Goal: Task Accomplishment & Management: Complete application form

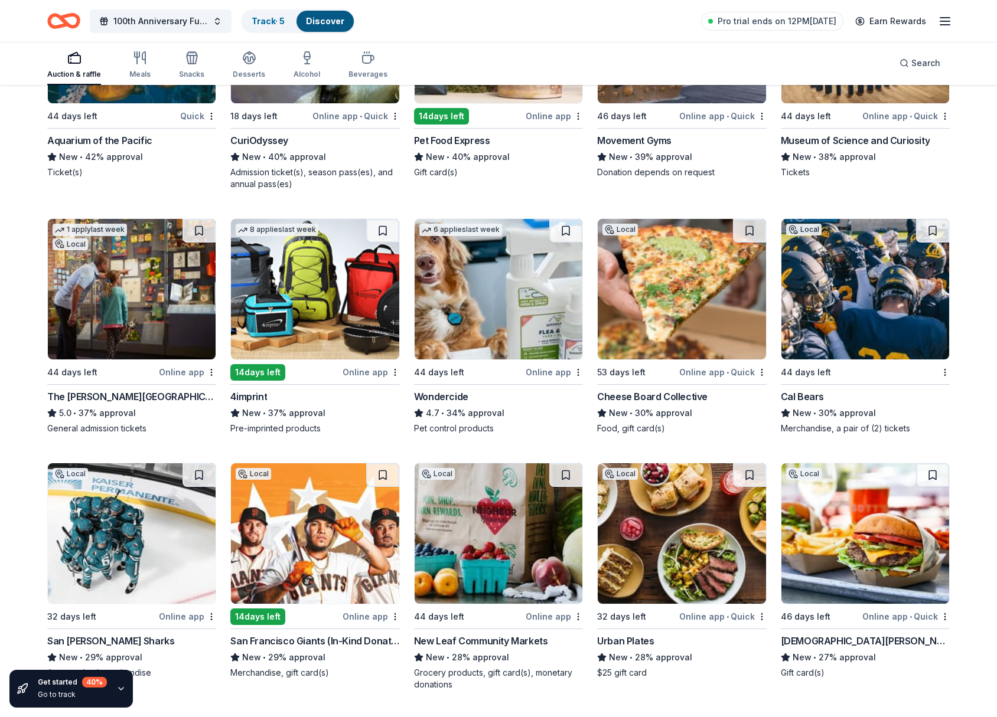
scroll to position [1247, 0]
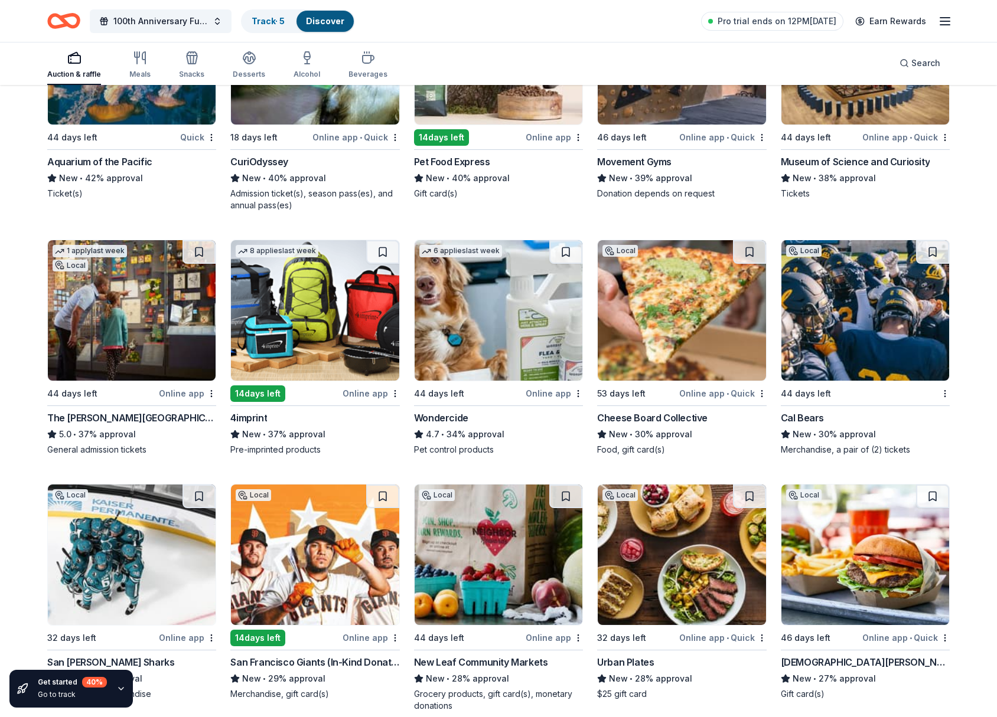
click at [128, 417] on div "The [PERSON_NAME][GEOGRAPHIC_DATA]" at bounding box center [131, 418] width 169 height 14
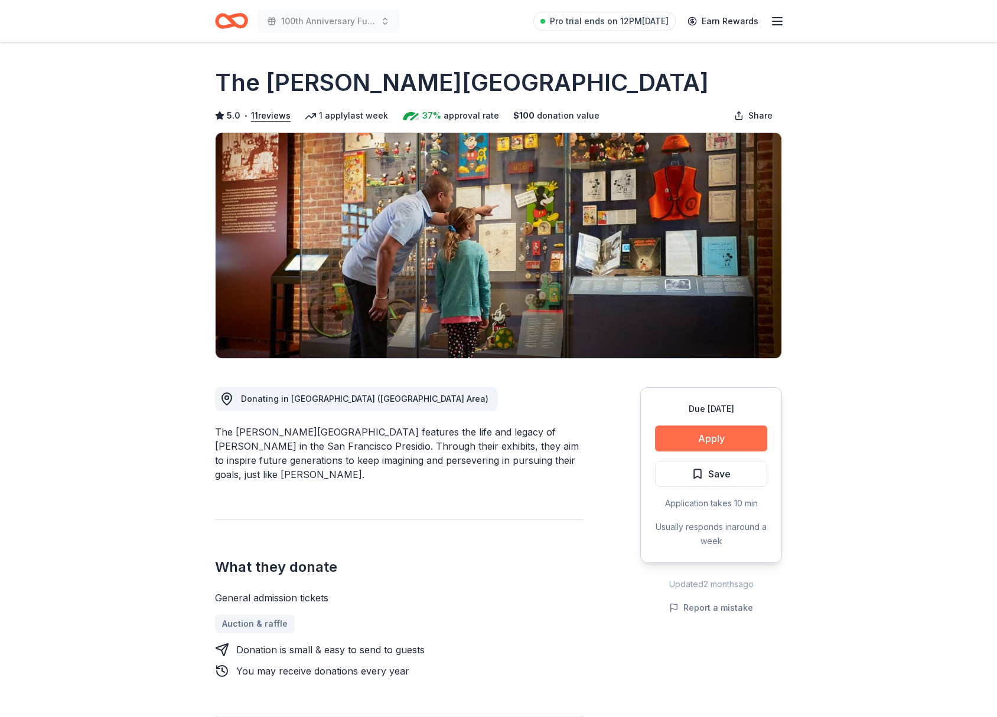
click at [702, 433] on button "Apply" at bounding box center [711, 439] width 112 height 26
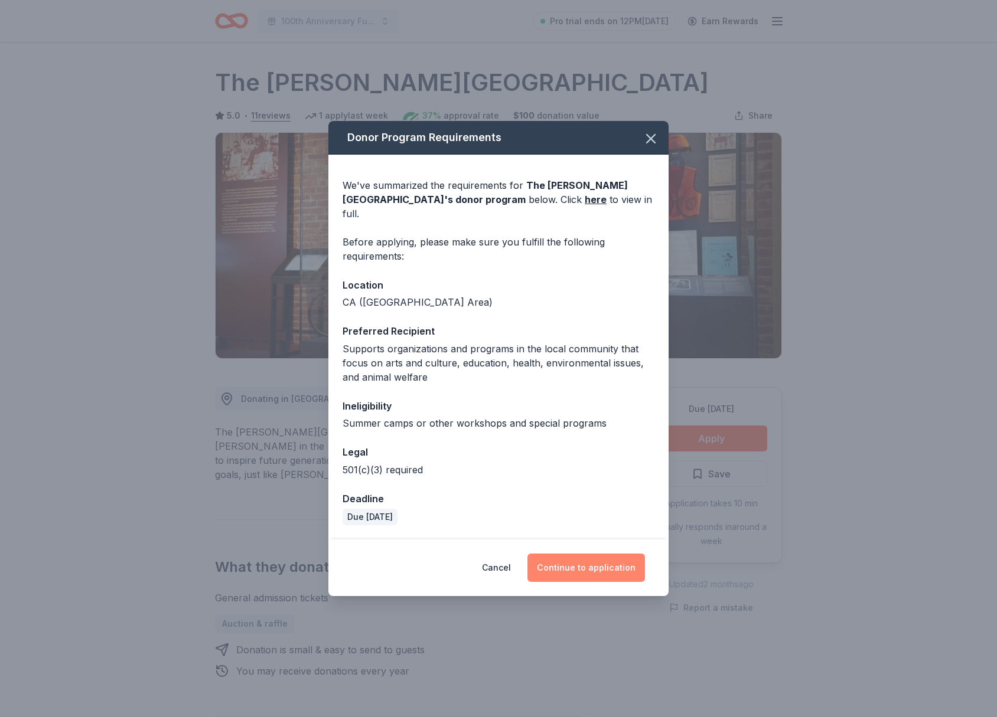
click at [568, 560] on button "Continue to application" at bounding box center [586, 568] width 118 height 28
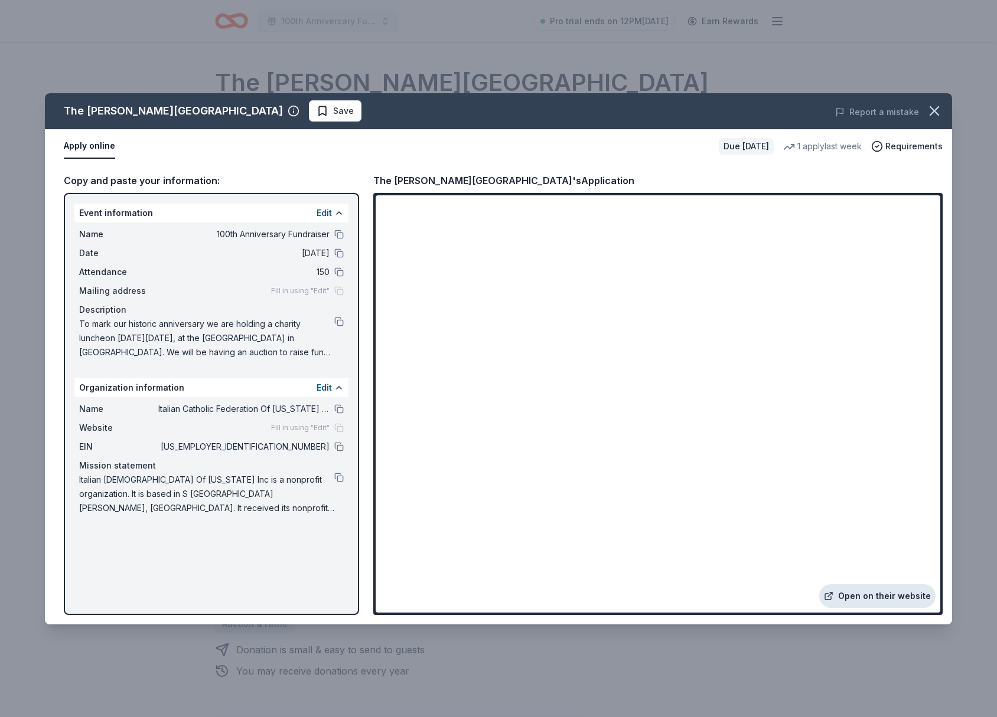
click at [868, 596] on link "Open on their website" at bounding box center [877, 597] width 116 height 24
